Goal: Find specific page/section: Find specific page/section

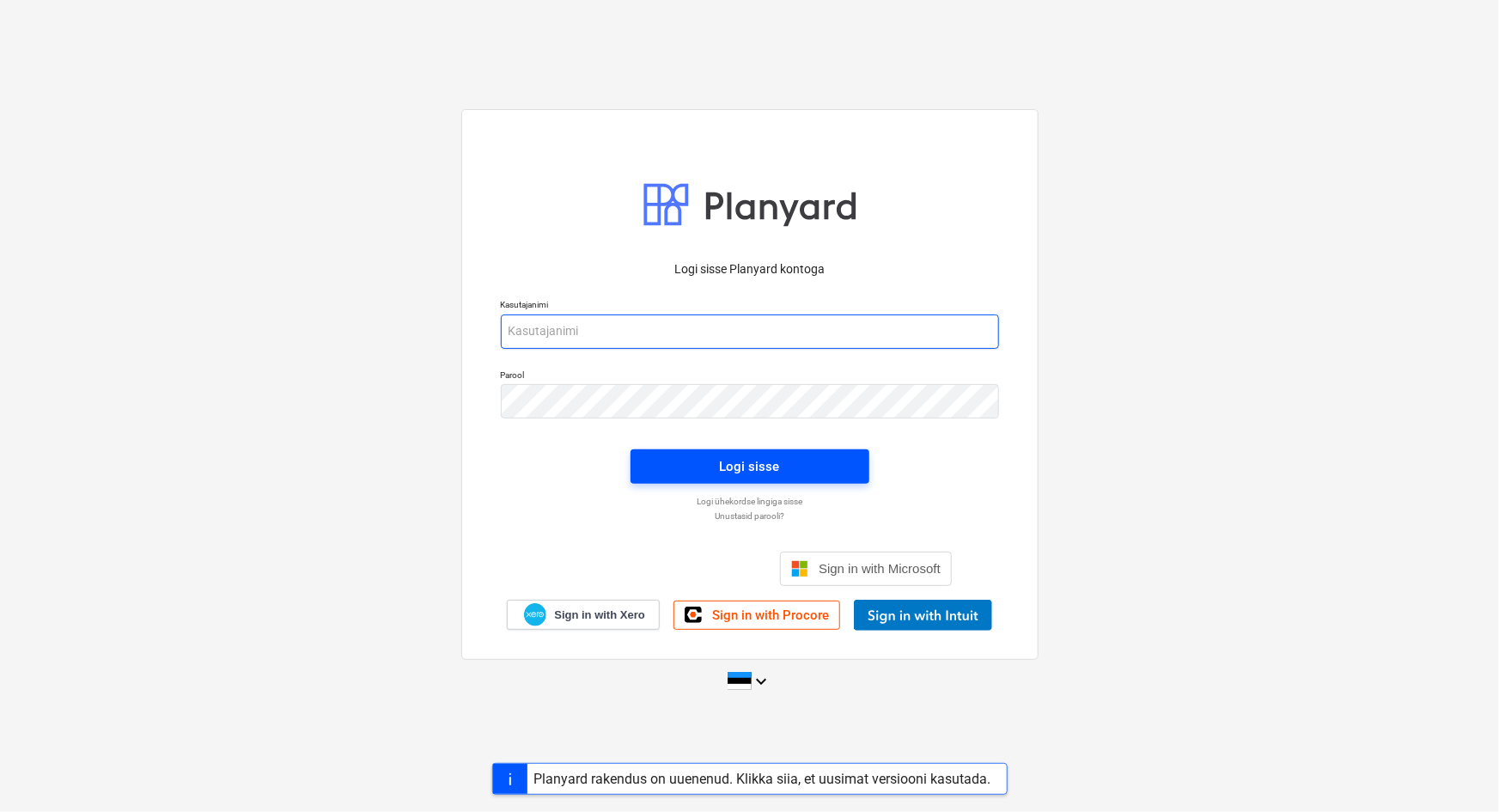
type input "[PERSON_NAME][EMAIL_ADDRESS][DOMAIN_NAME]"
click at [753, 457] on div "Logi sisse" at bounding box center [750, 467] width 61 height 22
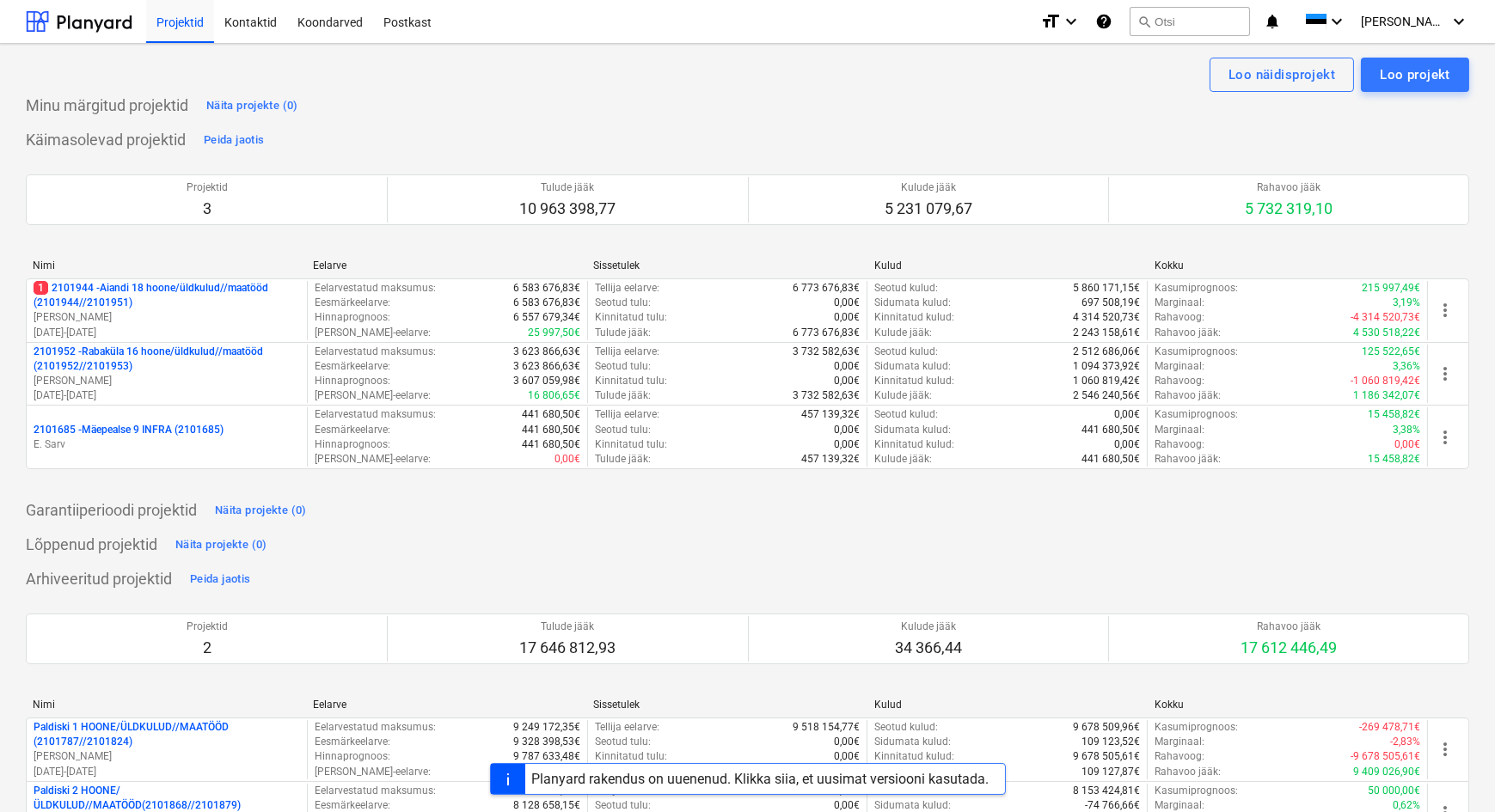
scroll to position [67, 0]
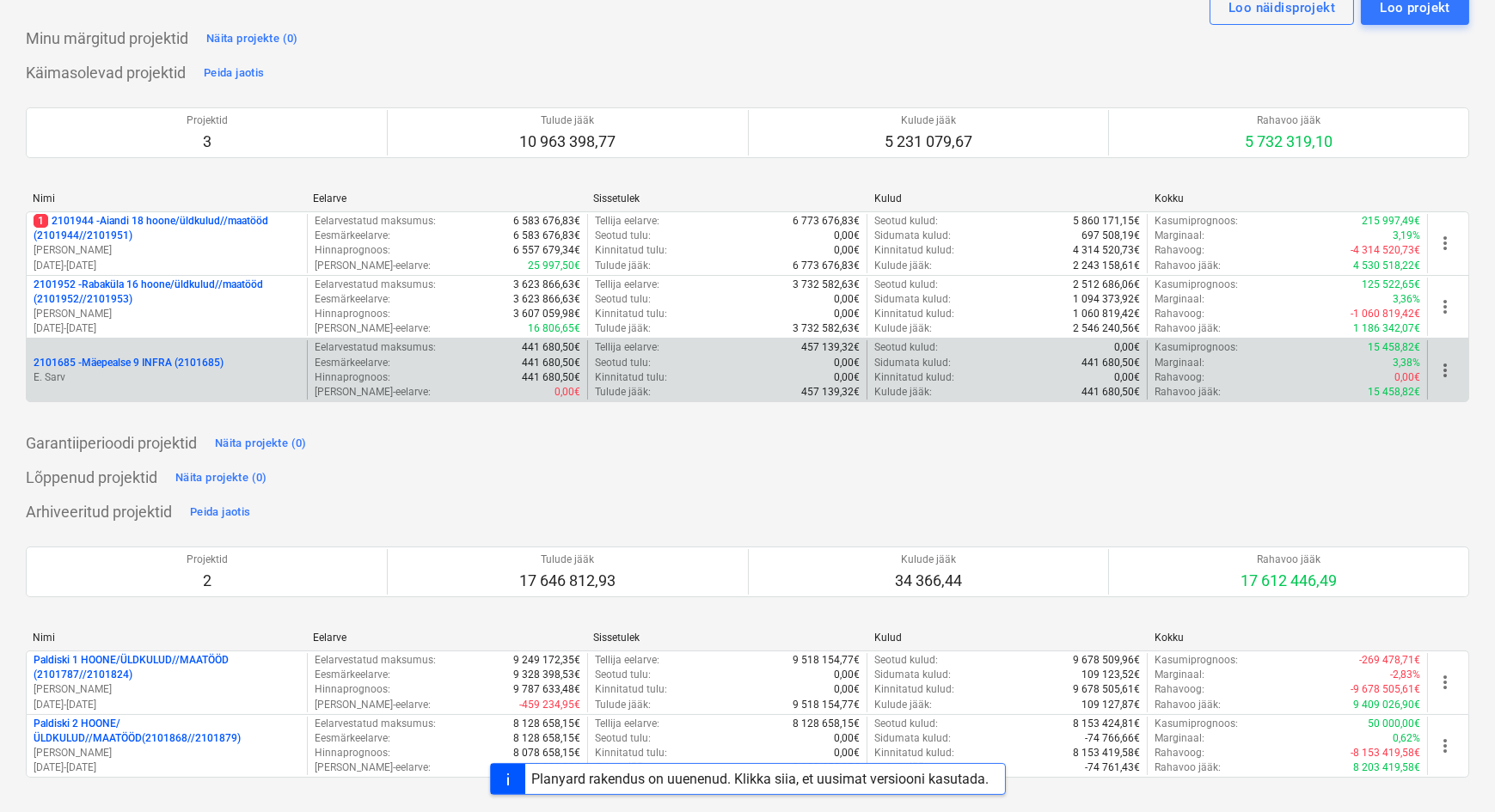
click at [103, 355] on p "2101685 - Mäepealse 9 INFRA (2101685)" at bounding box center [129, 362] width 190 height 15
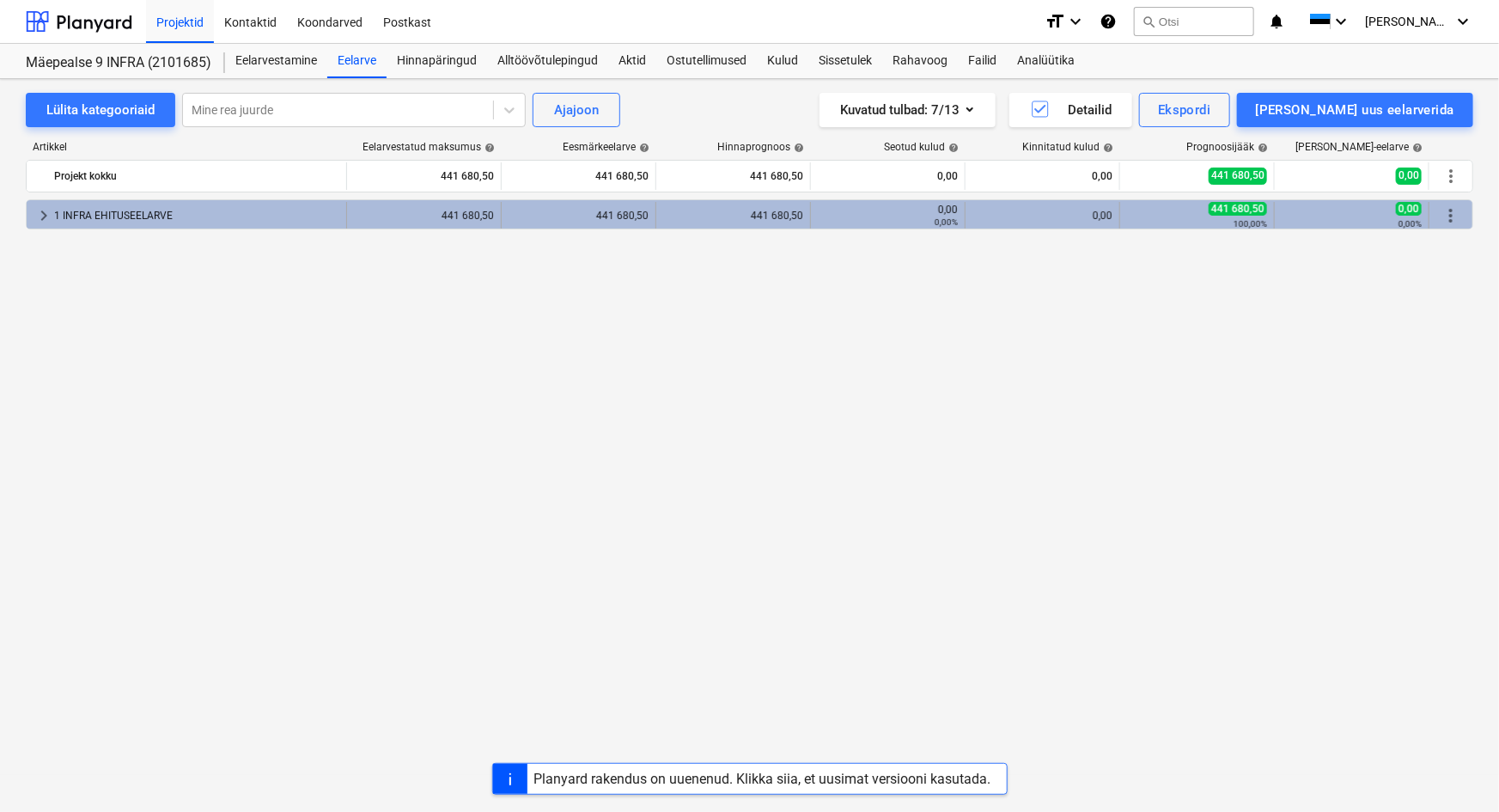
click at [43, 212] on span "keyboard_arrow_right" at bounding box center [44, 215] width 21 height 21
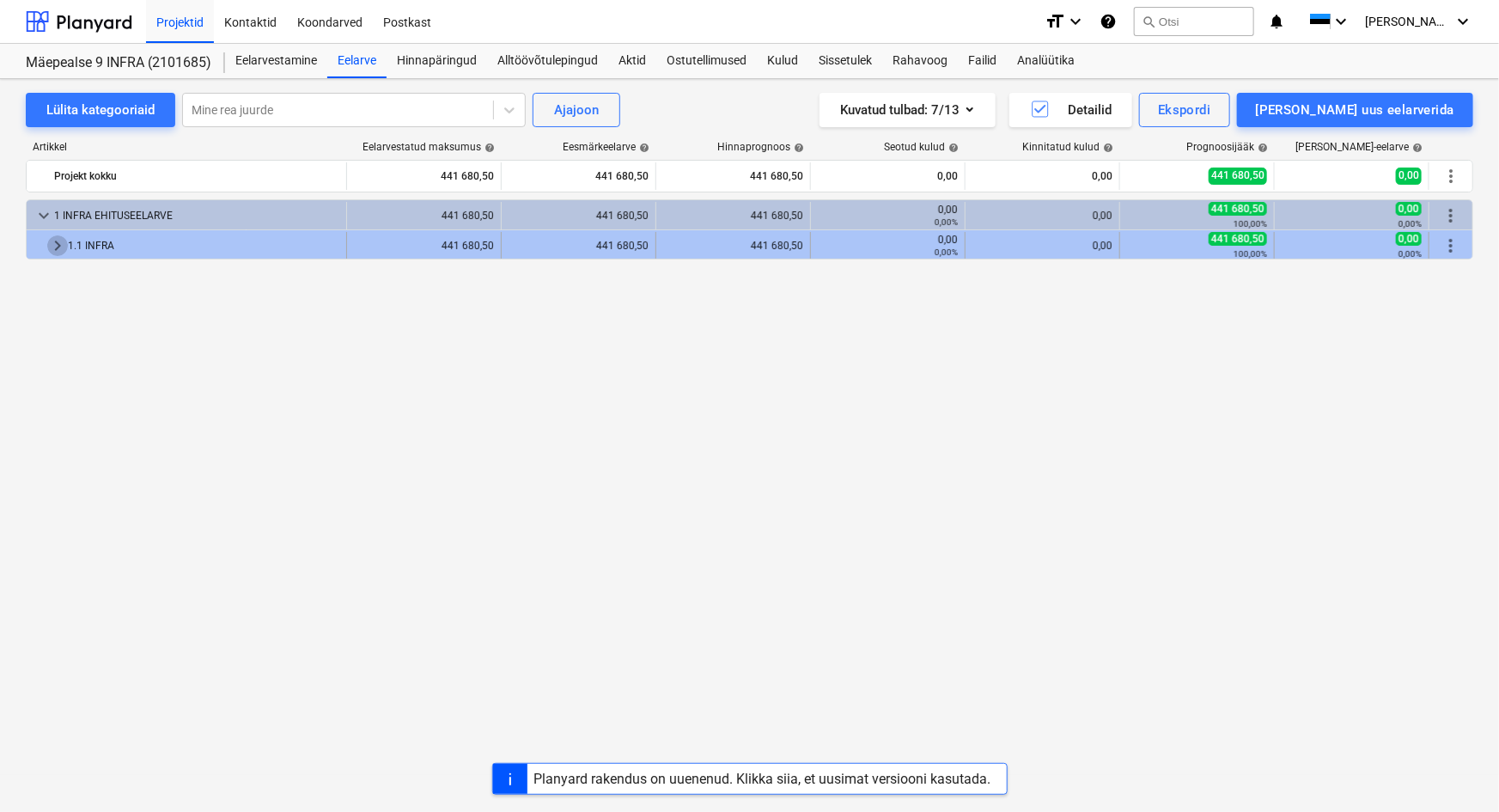
click at [60, 246] on span "keyboard_arrow_right" at bounding box center [58, 246] width 21 height 21
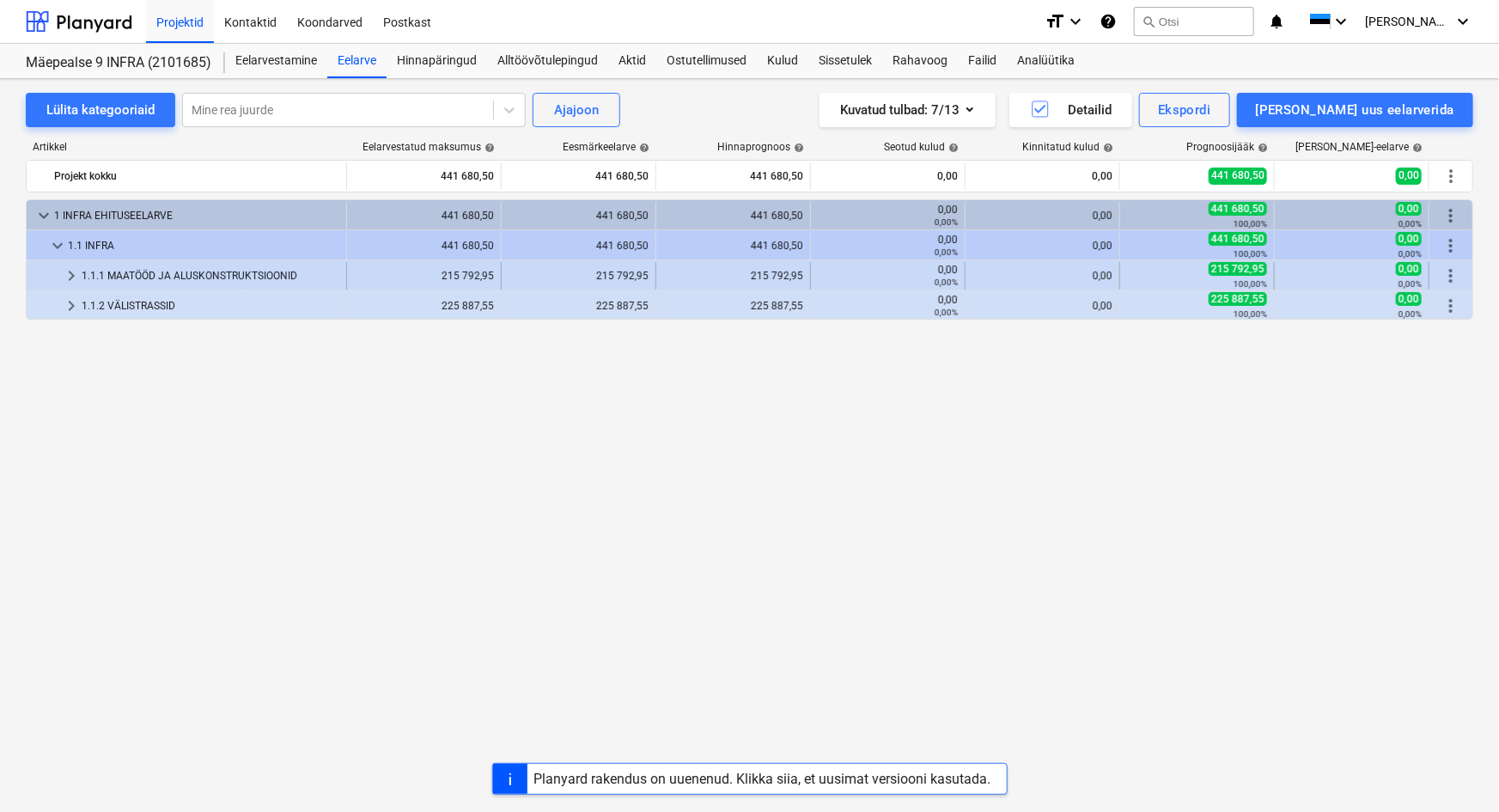
click at [71, 275] on span "keyboard_arrow_right" at bounding box center [72, 276] width 21 height 21
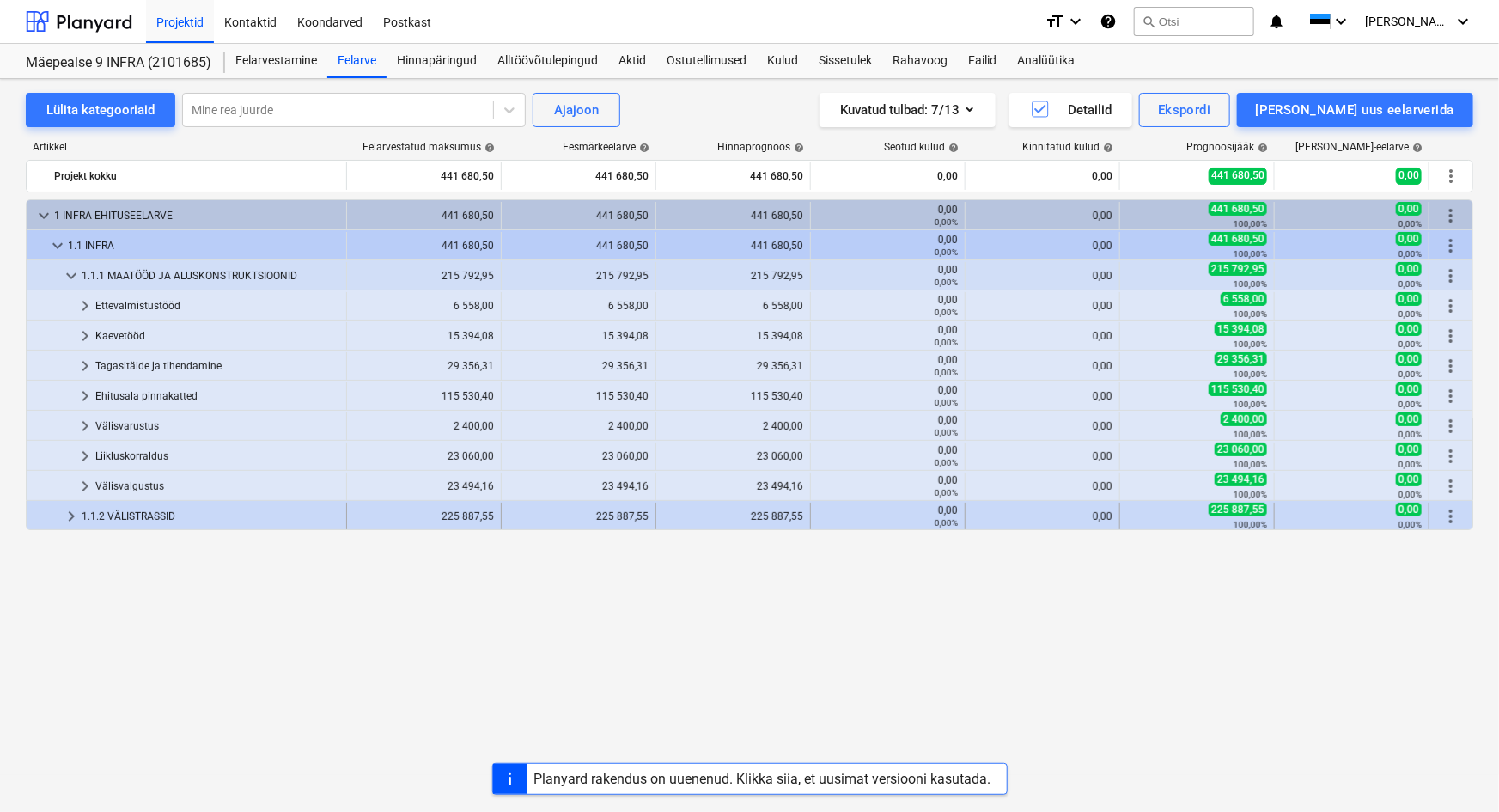
click at [74, 513] on span "keyboard_arrow_right" at bounding box center [72, 516] width 21 height 21
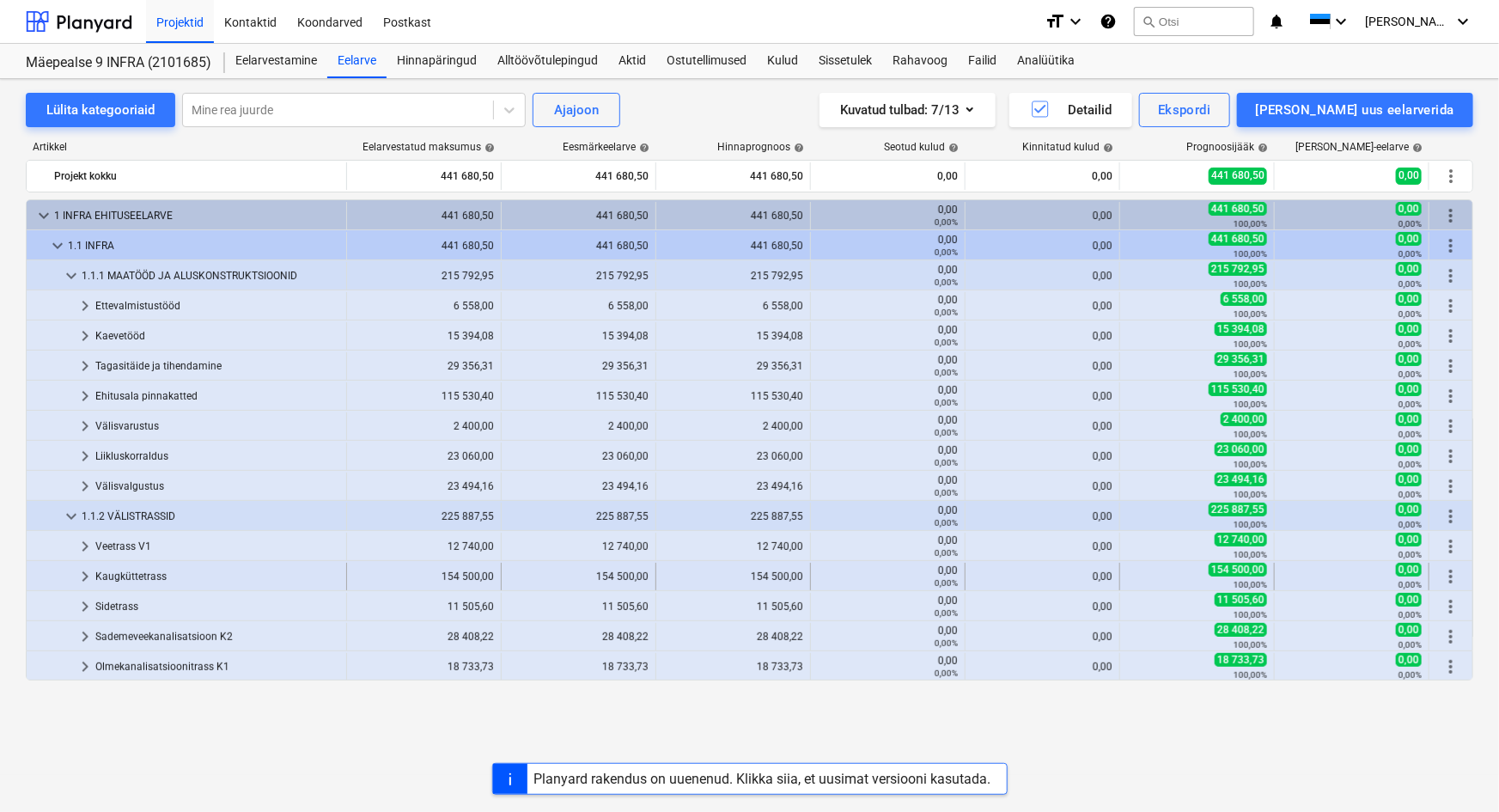
click at [86, 577] on span "keyboard_arrow_right" at bounding box center [85, 577] width 21 height 21
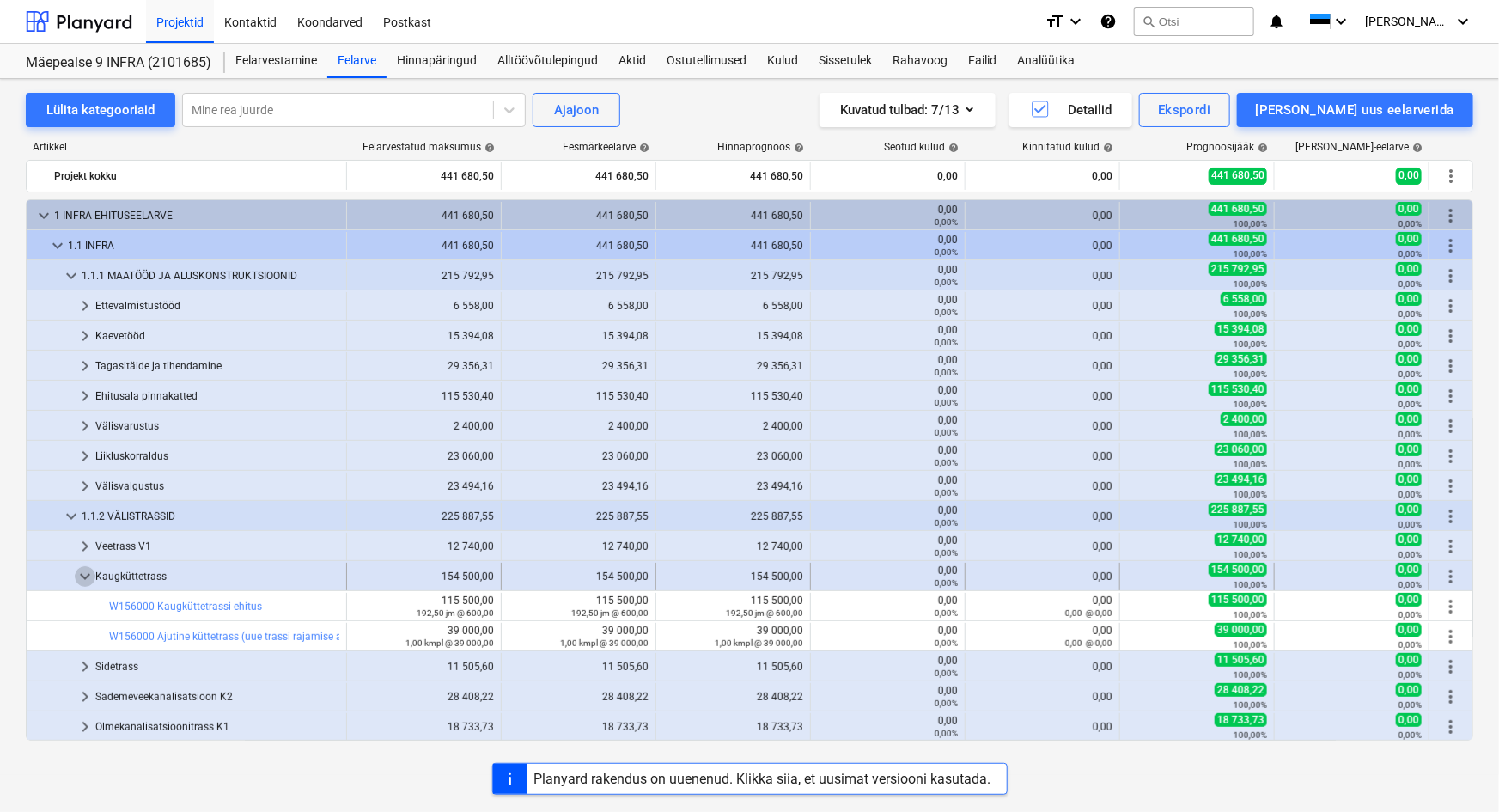
click at [82, 576] on span "keyboard_arrow_down" at bounding box center [85, 577] width 21 height 21
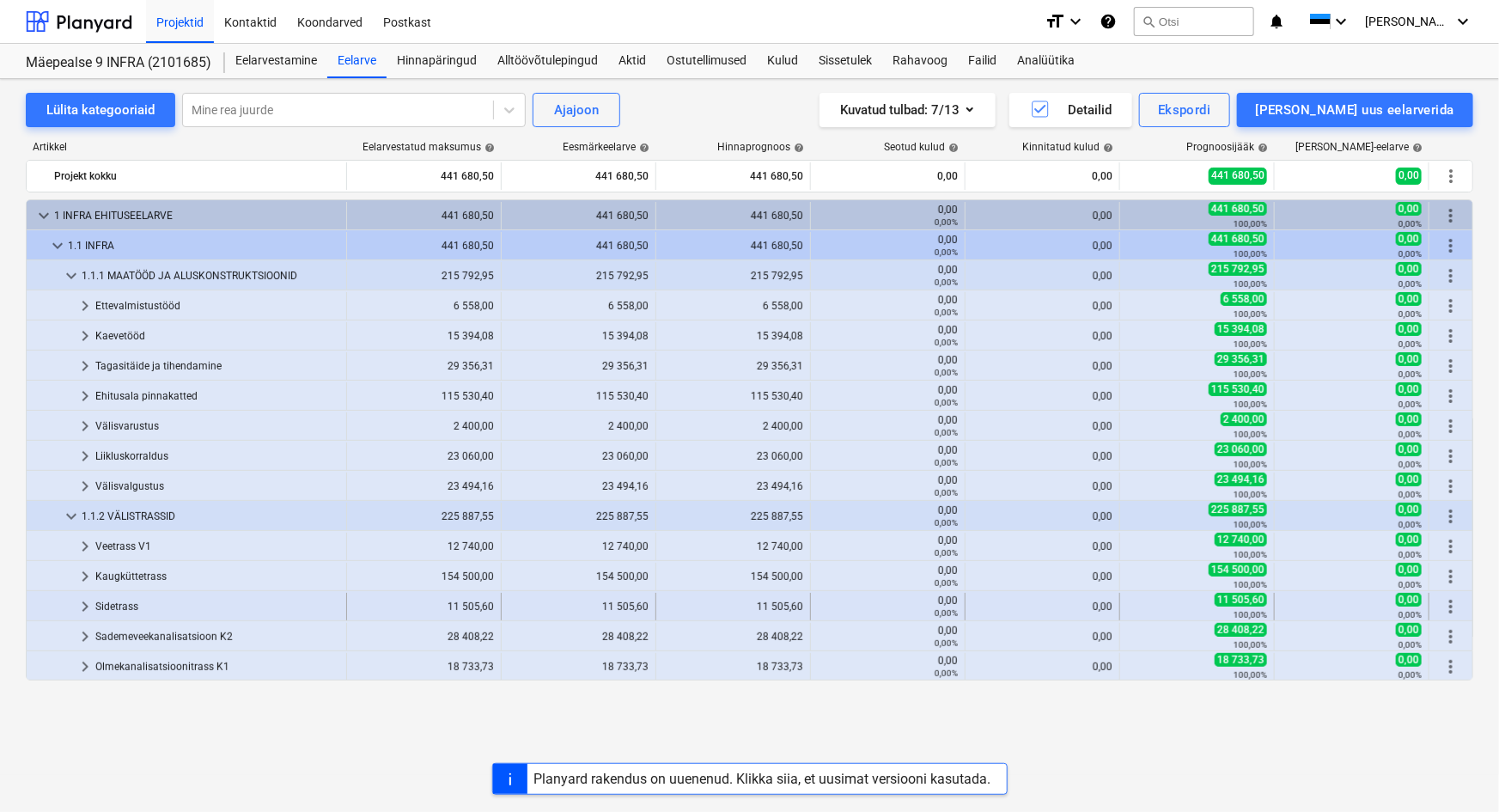
click at [86, 604] on span "keyboard_arrow_right" at bounding box center [85, 606] width 21 height 21
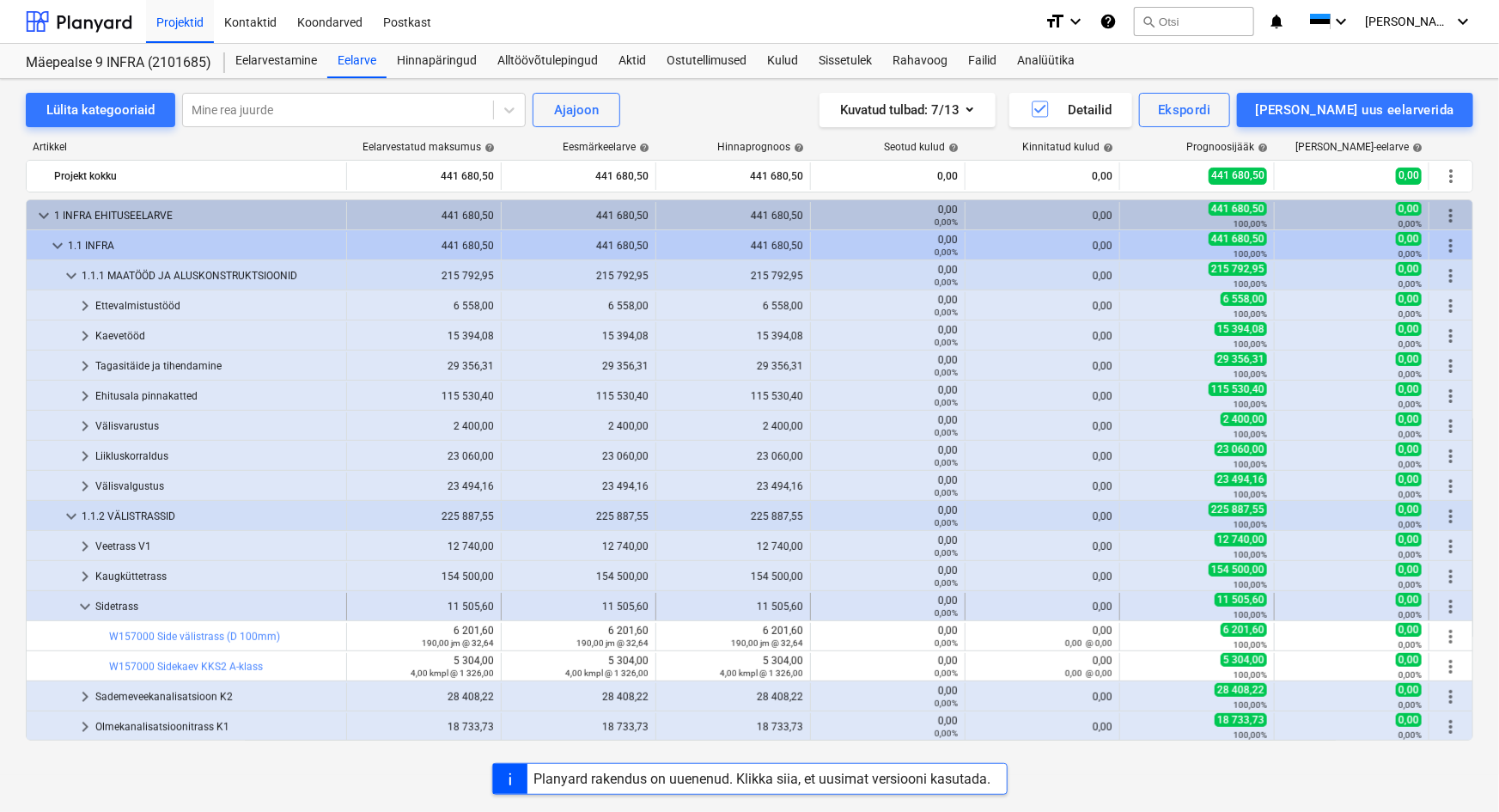
click at [84, 605] on span "keyboard_arrow_down" at bounding box center [85, 606] width 21 height 21
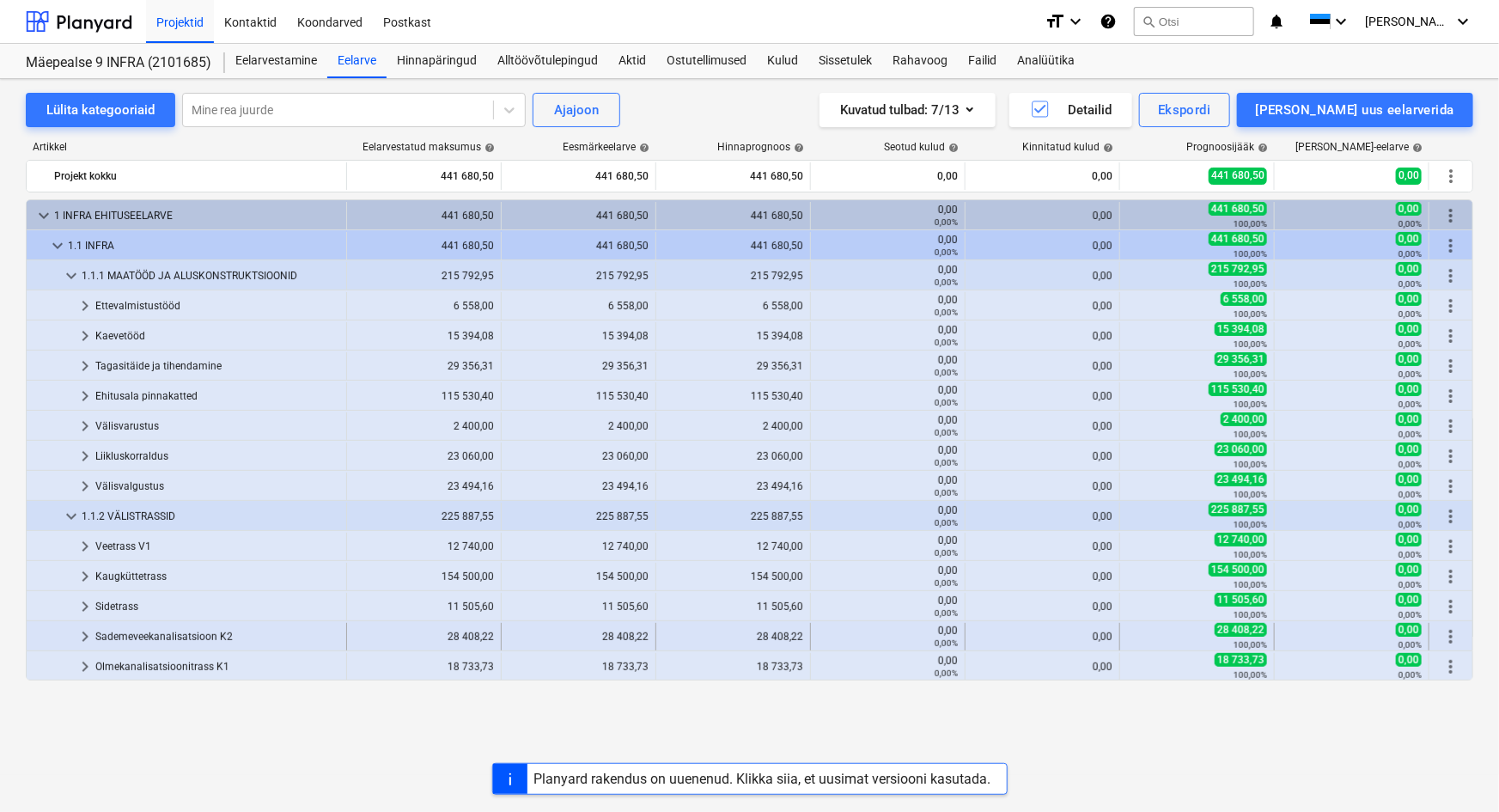
click at [82, 635] on span "keyboard_arrow_right" at bounding box center [85, 636] width 21 height 21
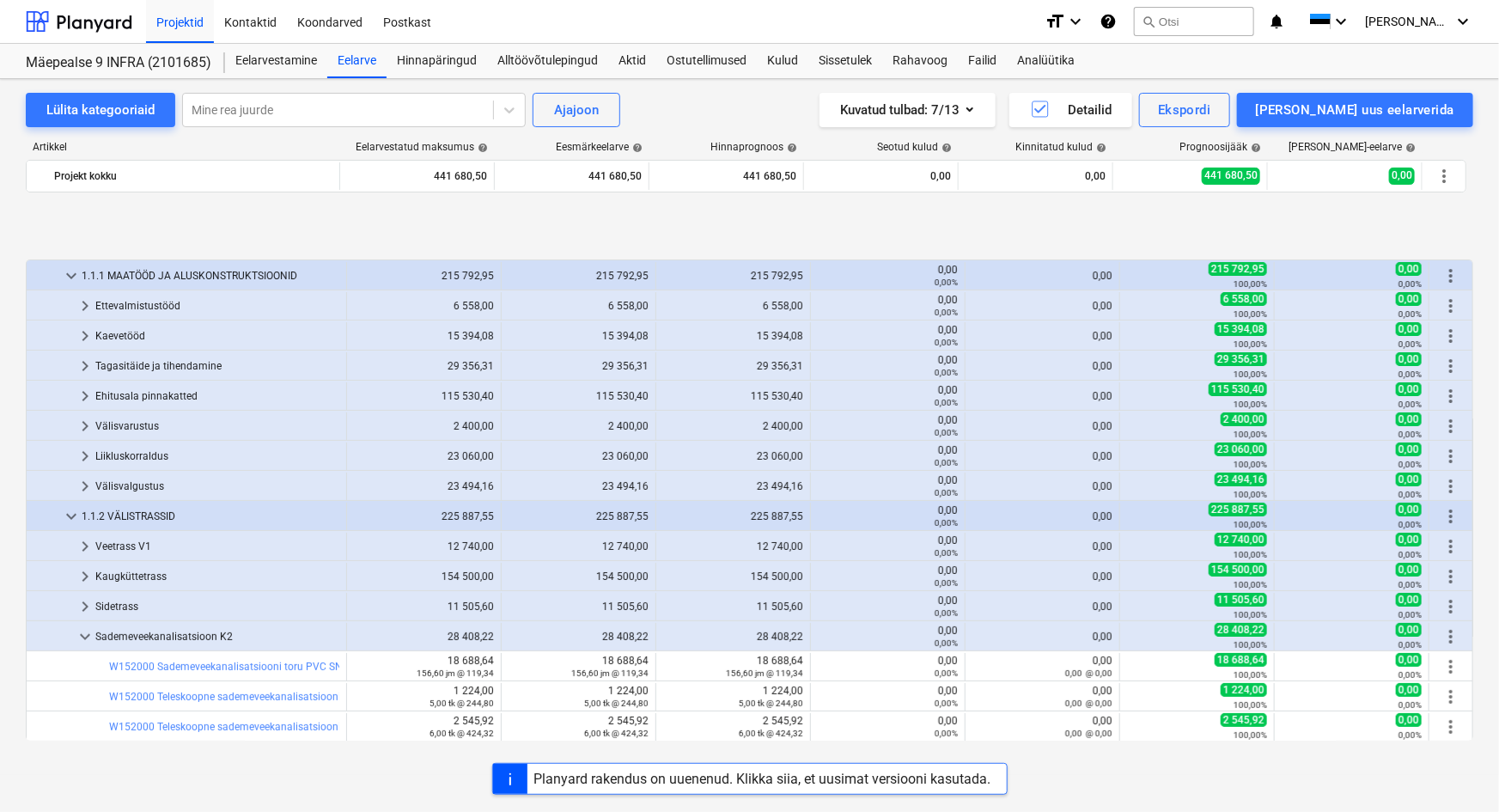
scroll to position [90, 0]
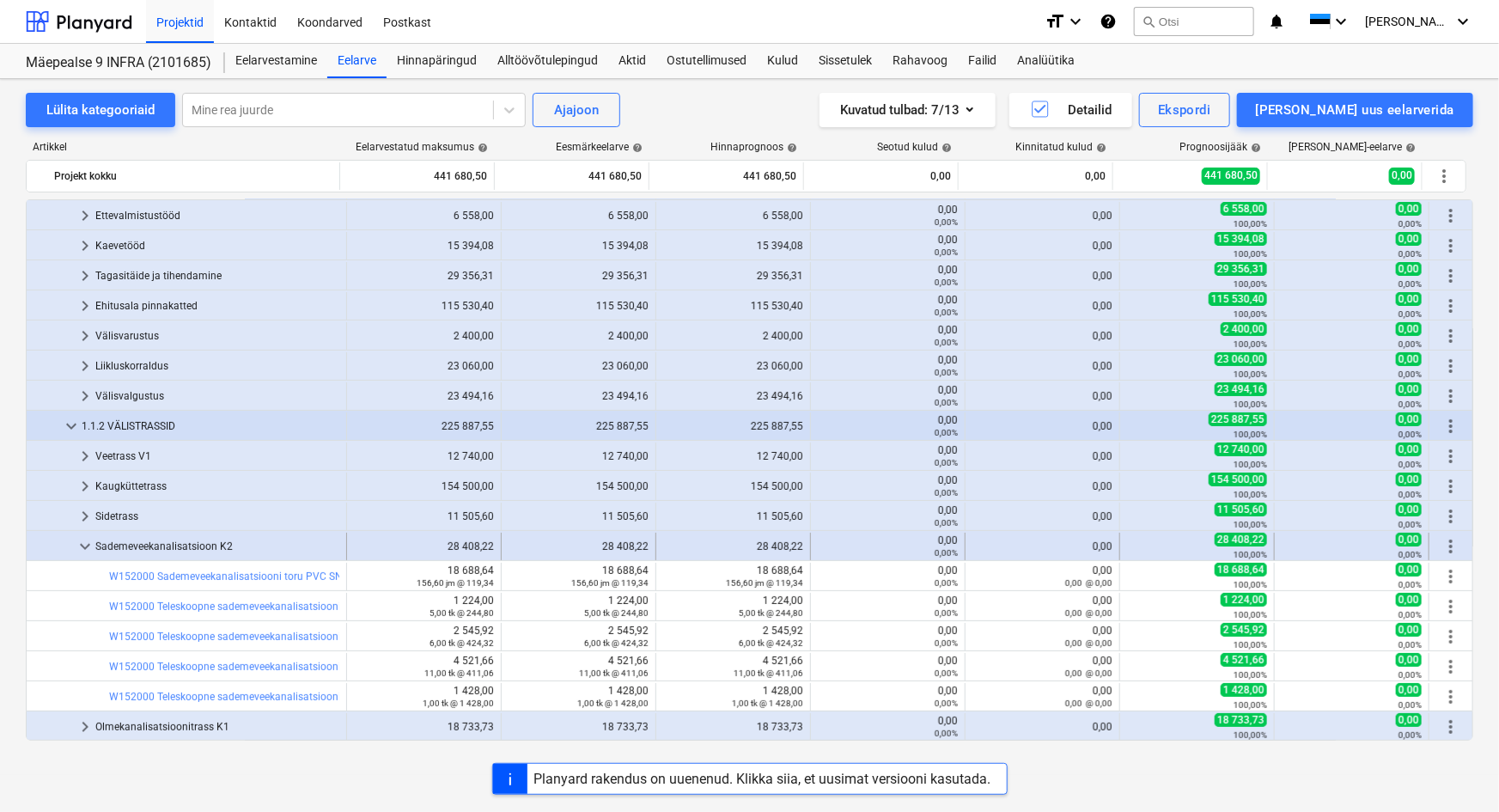
click at [83, 544] on span "keyboard_arrow_down" at bounding box center [85, 547] width 21 height 21
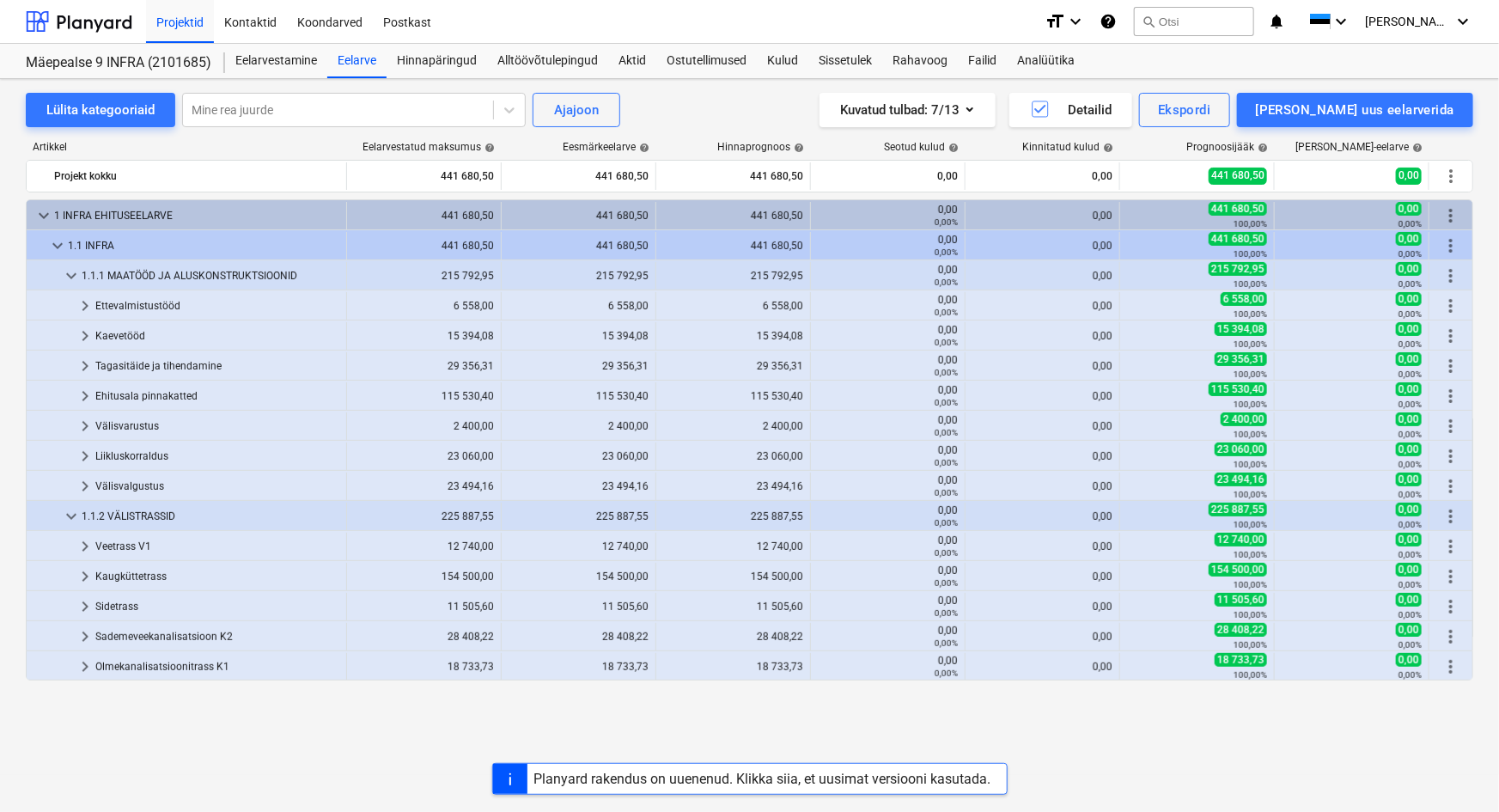
scroll to position [0, 0]
click at [81, 665] on span "keyboard_arrow_right" at bounding box center [85, 667] width 21 height 21
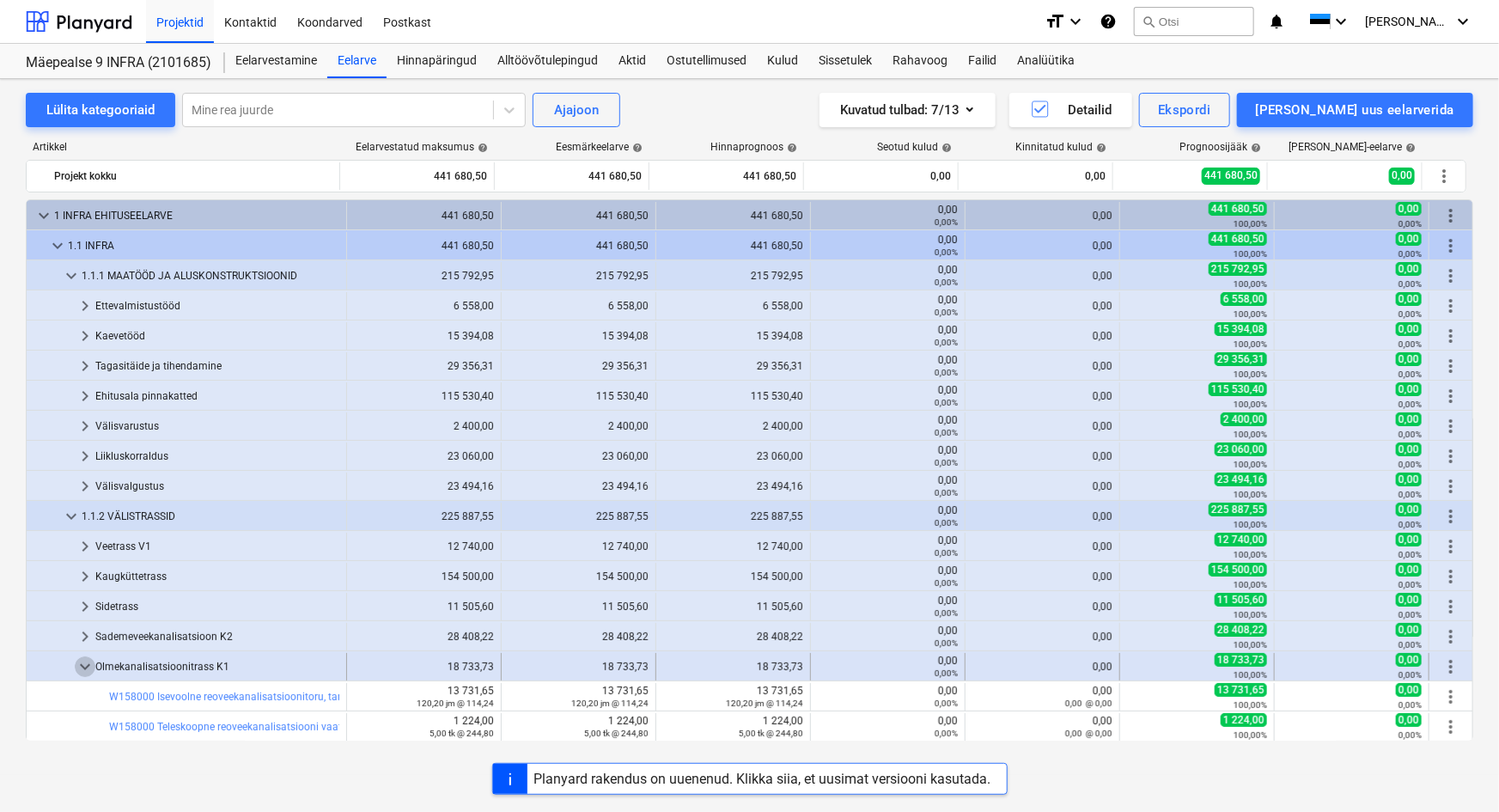
click at [83, 664] on span "keyboard_arrow_down" at bounding box center [85, 667] width 21 height 21
